Goal: Navigation & Orientation: Understand site structure

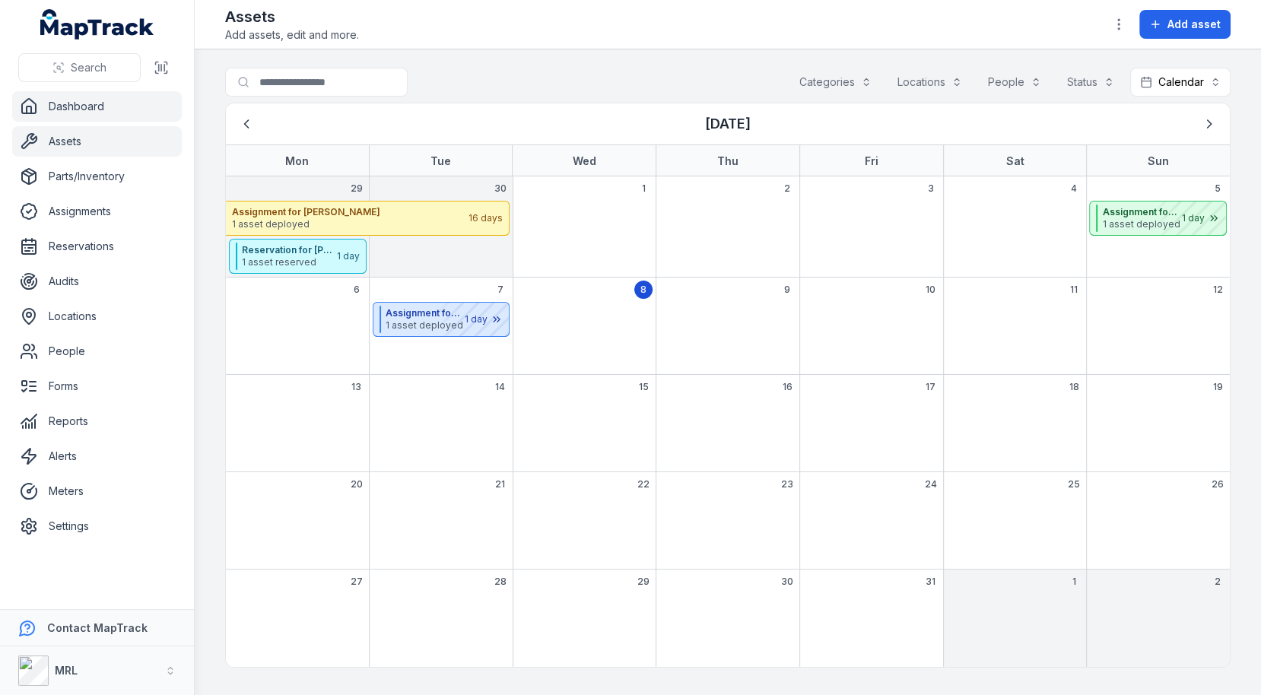
click at [37, 113] on icon at bounding box center [29, 106] width 18 height 18
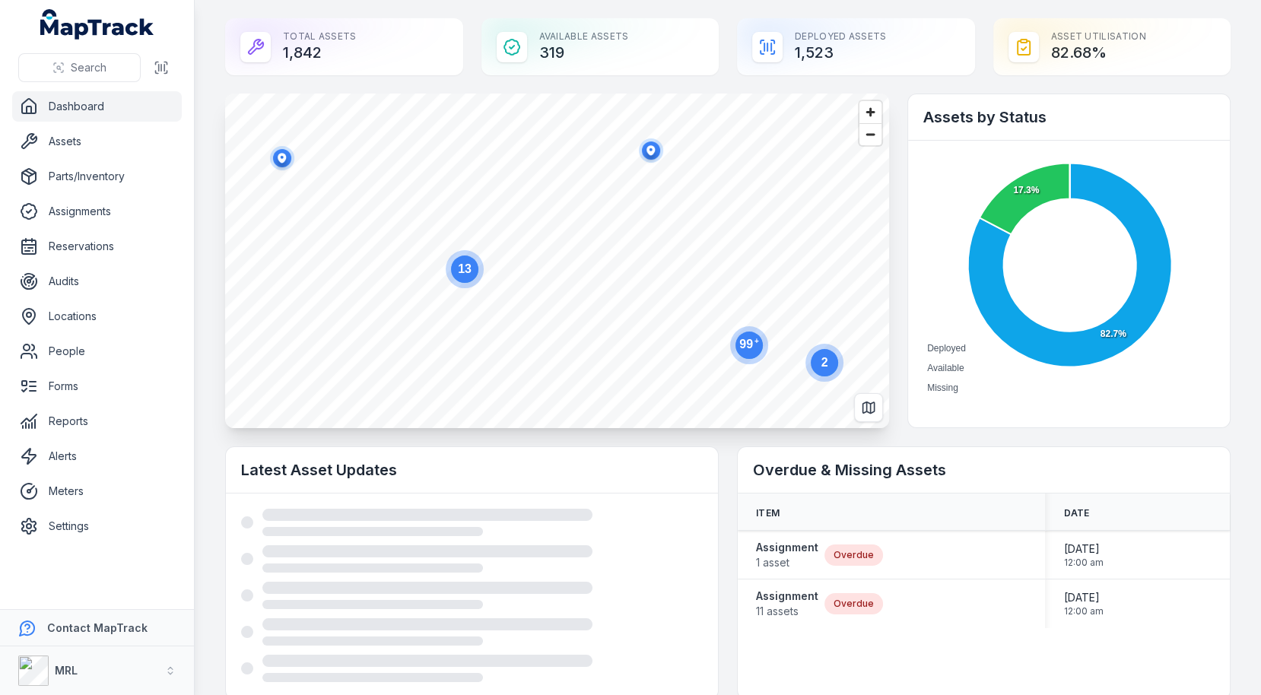
scroll to position [2, 0]
